Goal: Navigation & Orientation: Find specific page/section

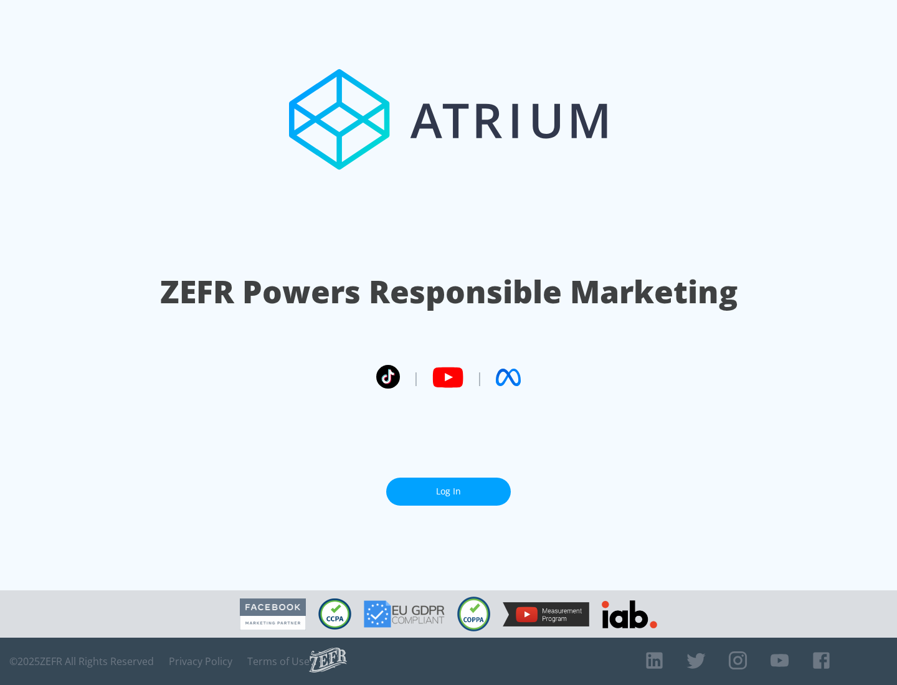
click at [448, 491] on link "Log In" at bounding box center [448, 492] width 125 height 28
